Goal: Use online tool/utility: Utilize a website feature to perform a specific function

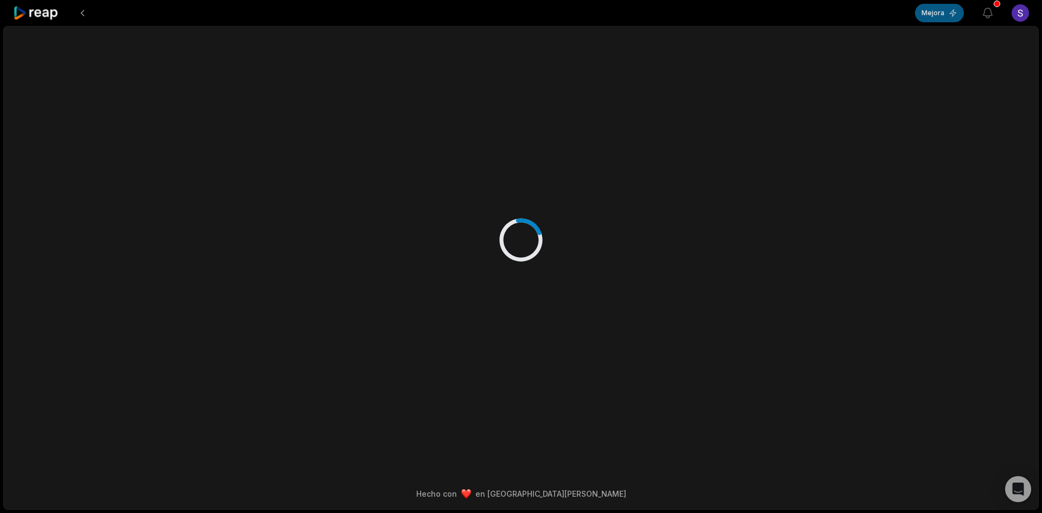
click at [947, 13] on button "Mejora" at bounding box center [939, 13] width 49 height 18
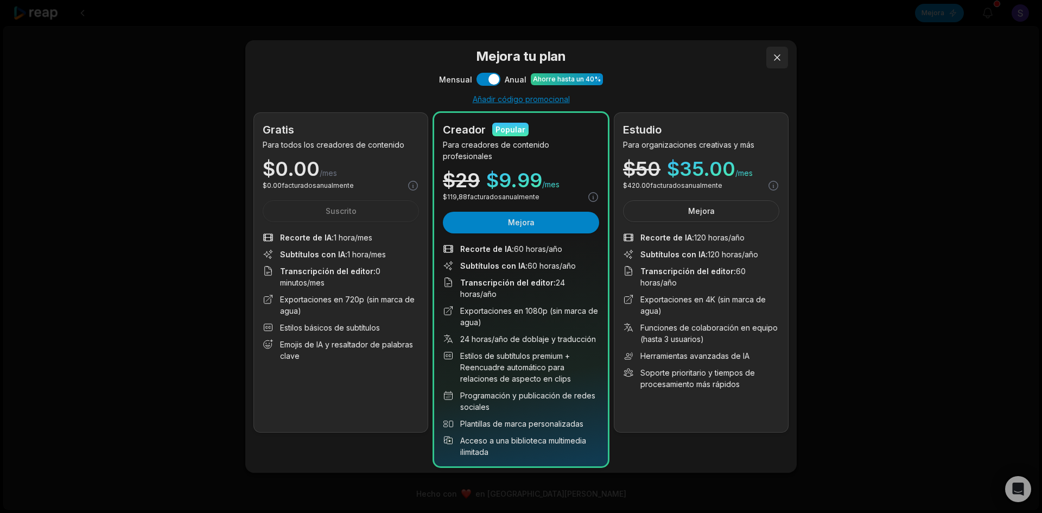
click at [778, 62] on button at bounding box center [777, 58] width 22 height 22
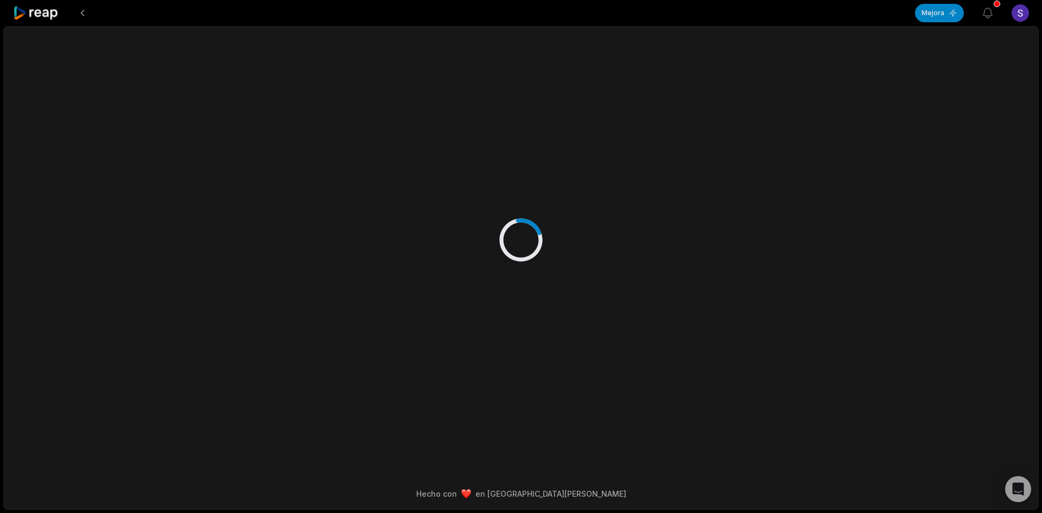
click at [871, 163] on div "Hecho con en [GEOGRAPHIC_DATA][PERSON_NAME]" at bounding box center [521, 268] width 1036 height 484
click at [81, 11] on button at bounding box center [83, 13] width 20 height 20
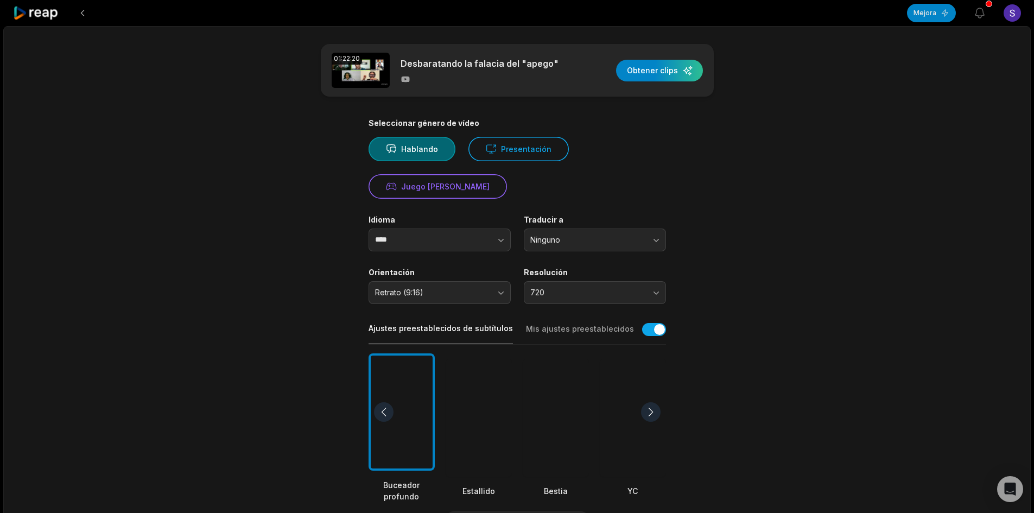
click at [1011, 15] on html "Mejora Ver notificaciones Abrir el menú de usuario 01:22:20 Desbaratando la fal…" at bounding box center [517, 256] width 1034 height 513
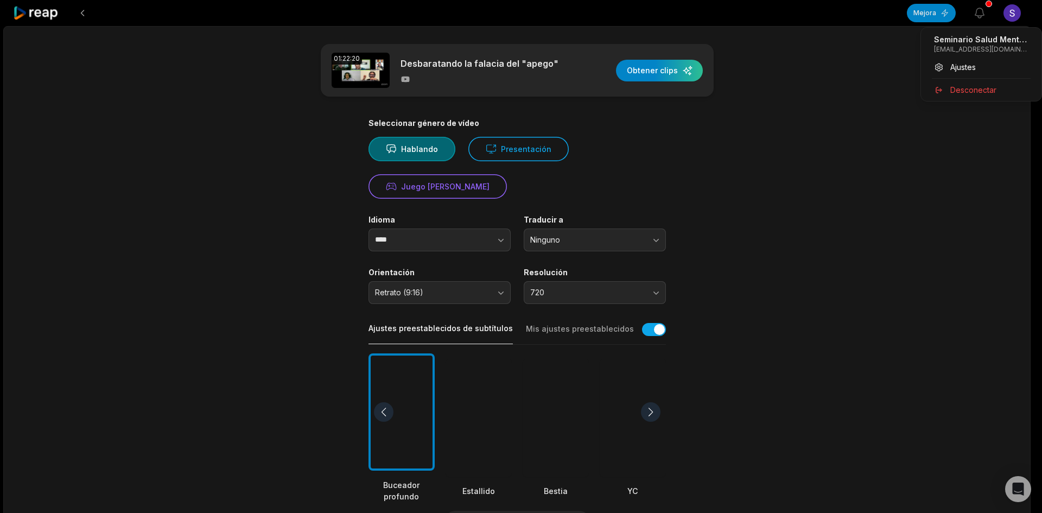
click at [975, 14] on html "Mejora Ver notificaciones Abrir el menú de usuario 01:22:20 Desbaratando la fal…" at bounding box center [521, 256] width 1042 height 513
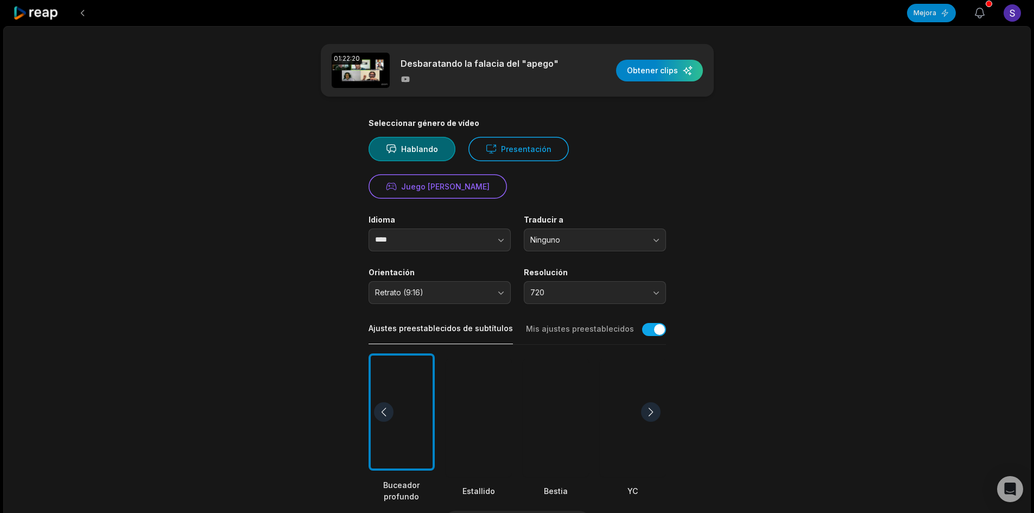
click at [977, 13] on icon "button" at bounding box center [979, 13] width 13 height 13
click at [750, 180] on main "01:22:20 Desbaratando la falacia del "apego" Obtener clips Seleccionar género d…" at bounding box center [517, 398] width 525 height 709
